Goal: Task Accomplishment & Management: Manage account settings

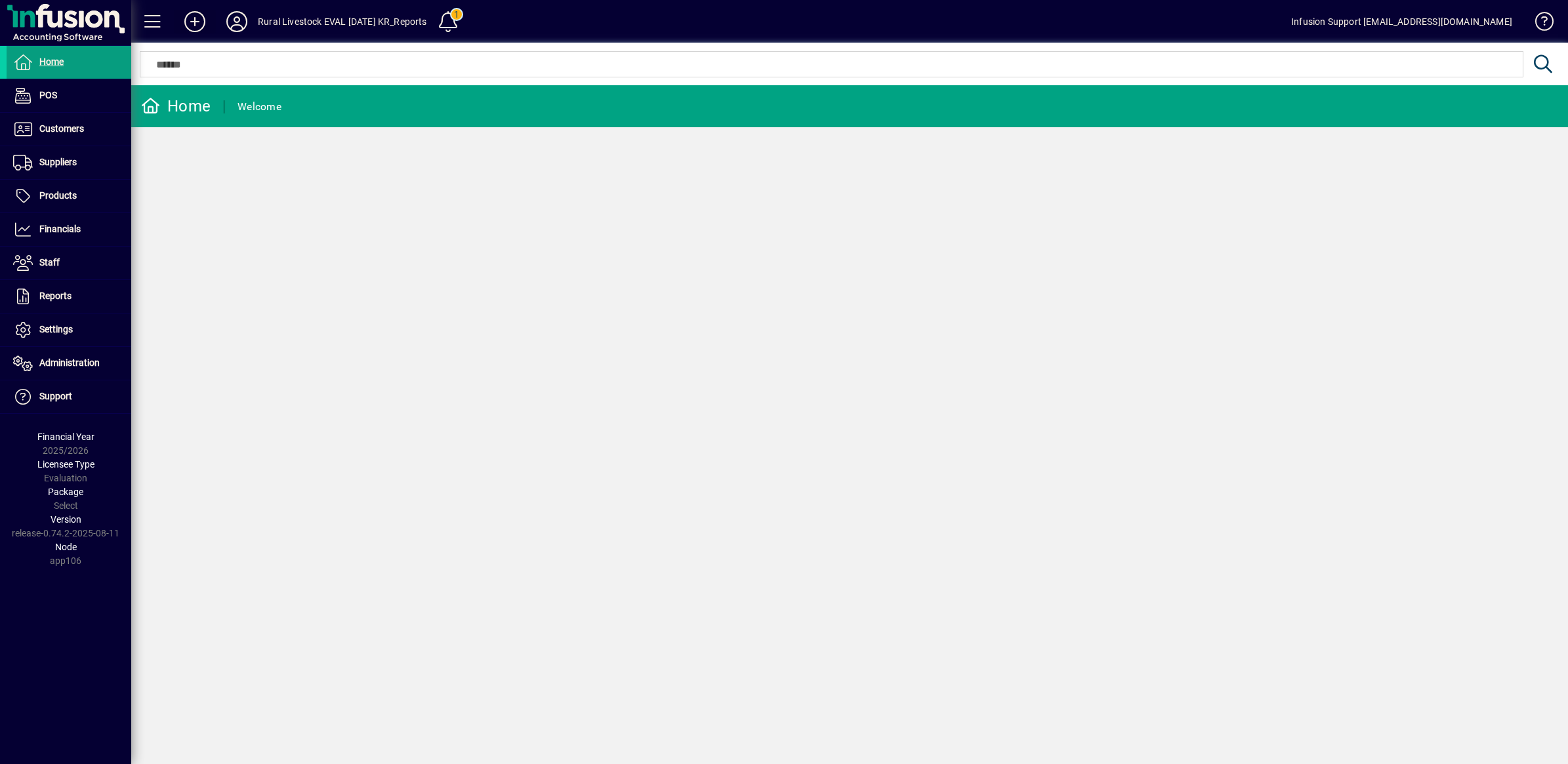
click at [194, 13] on icon at bounding box center [195, 22] width 27 height 21
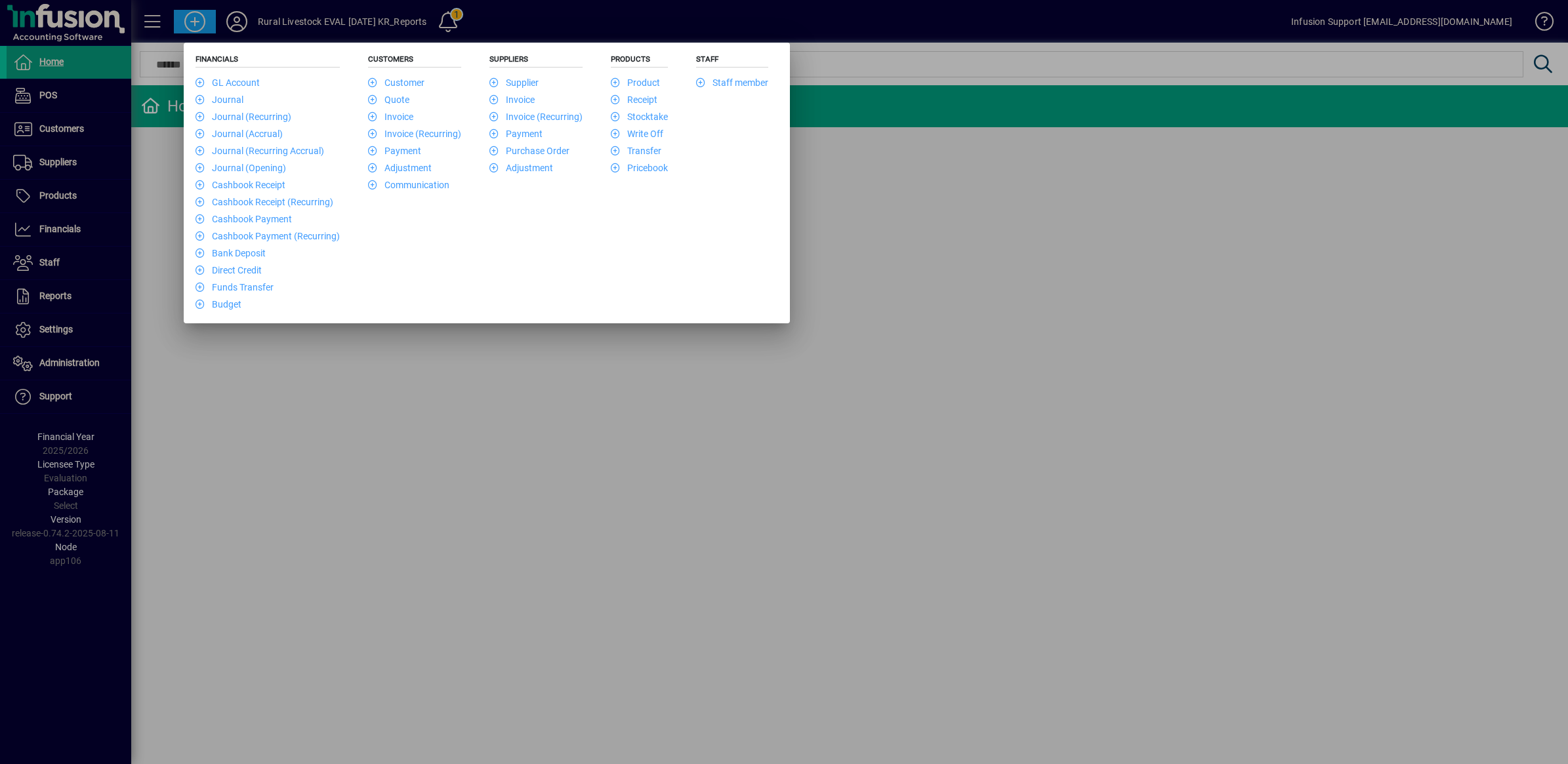
click at [234, 14] on div at bounding box center [784, 382] width 1568 height 764
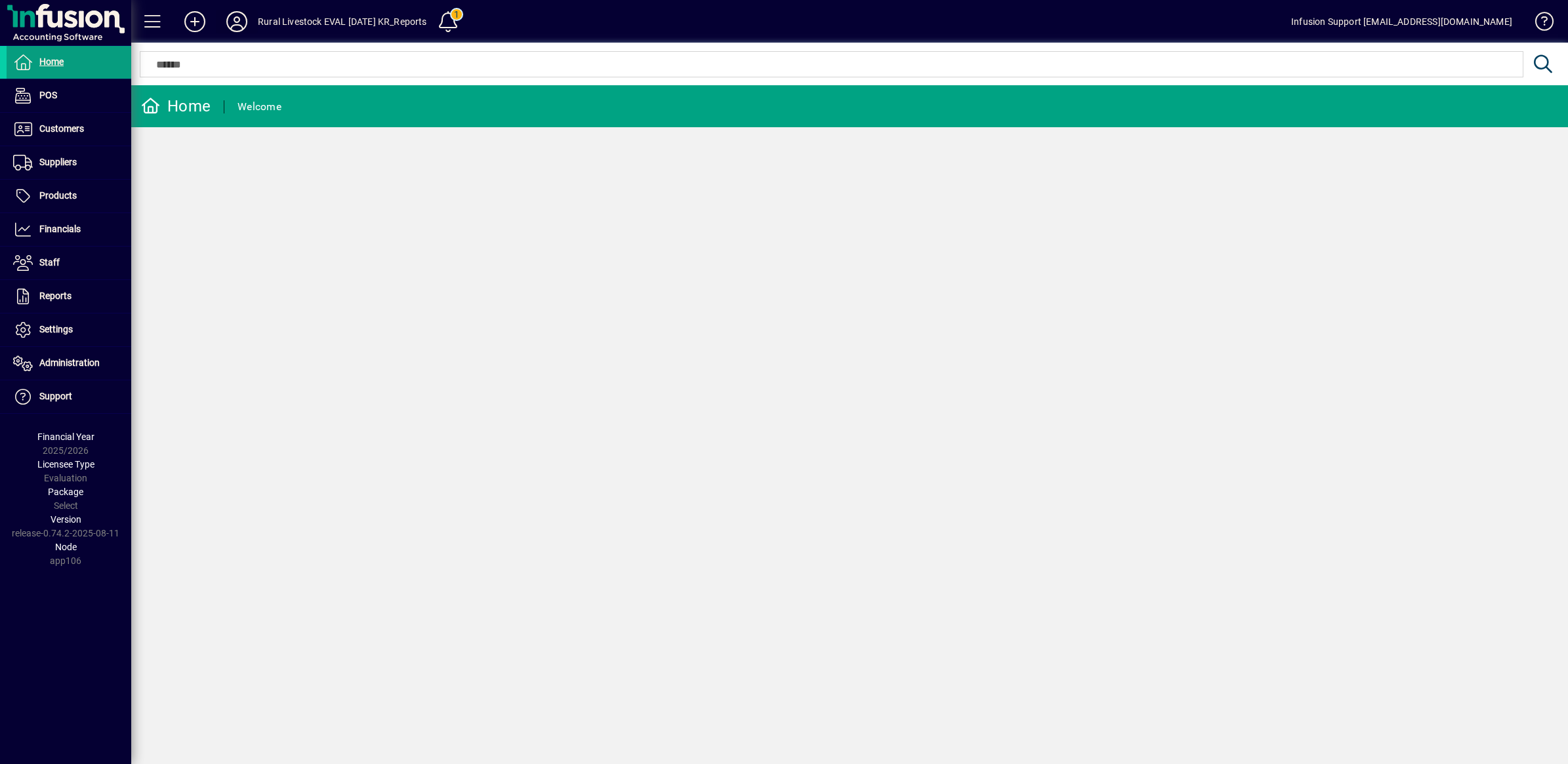
click at [234, 14] on icon at bounding box center [237, 22] width 27 height 21
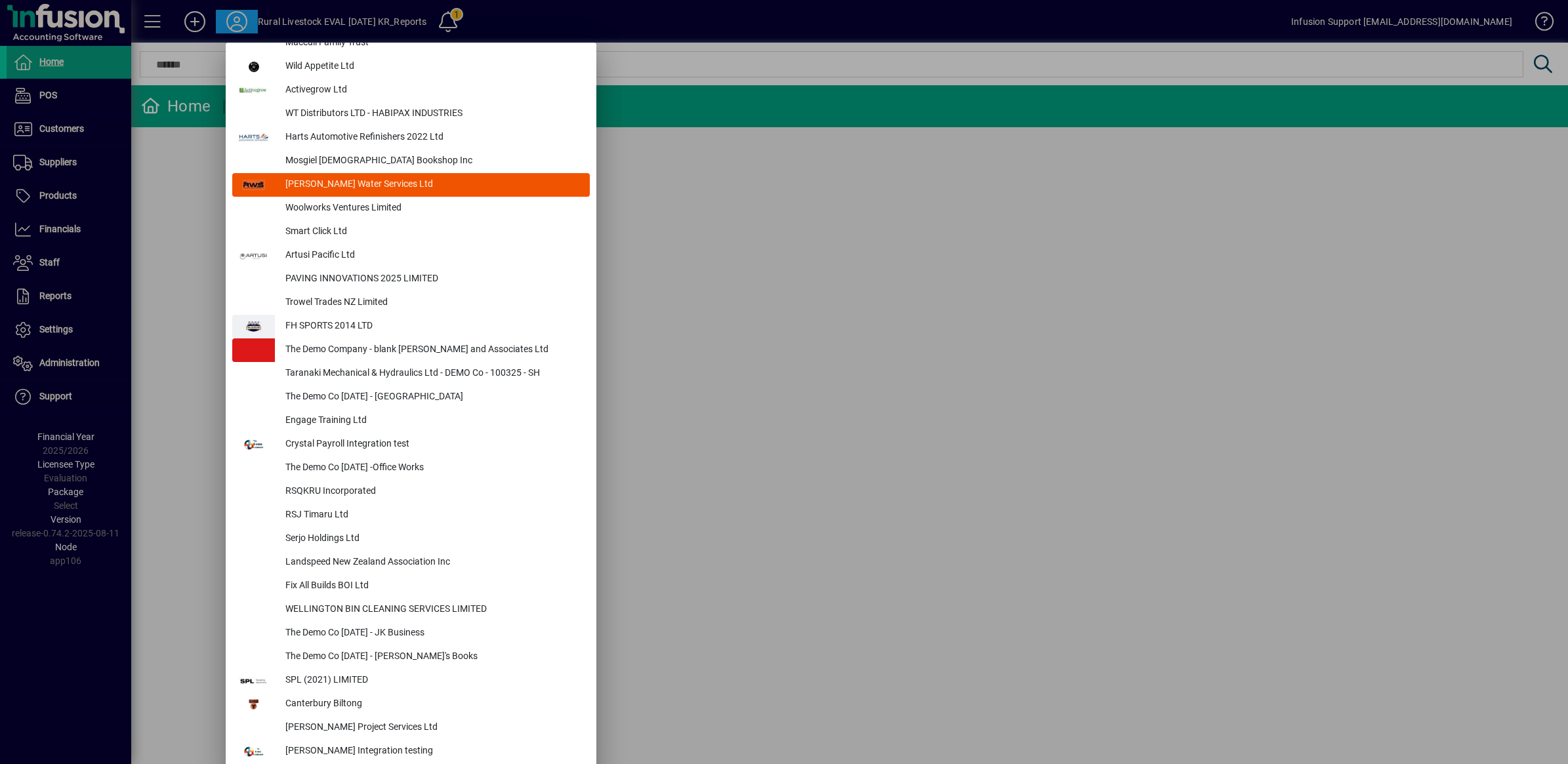
scroll to position [5506, 0]
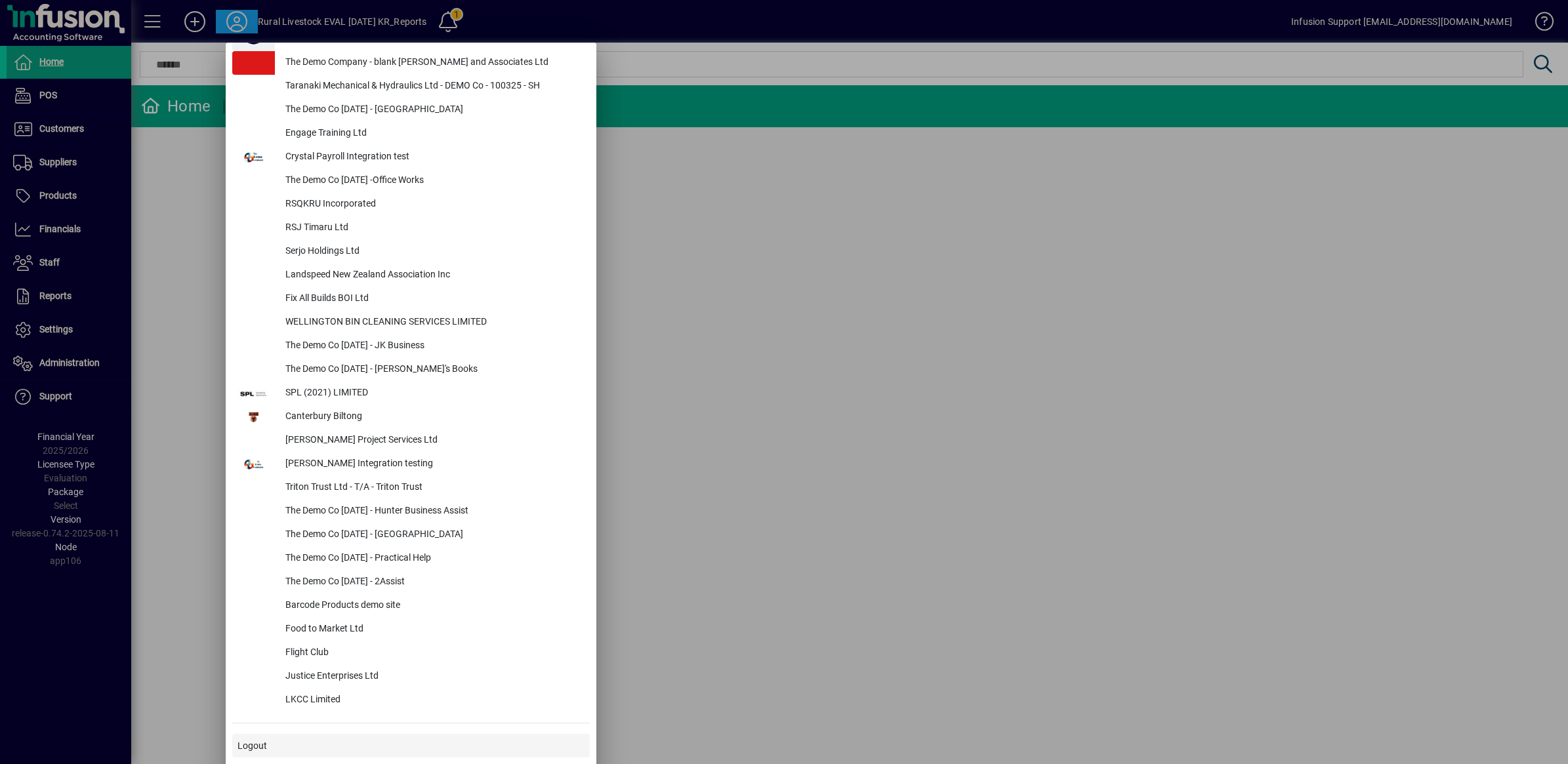
click at [265, 744] on span "Logout" at bounding box center [251, 746] width 29 height 14
